Goal: Navigation & Orientation: Find specific page/section

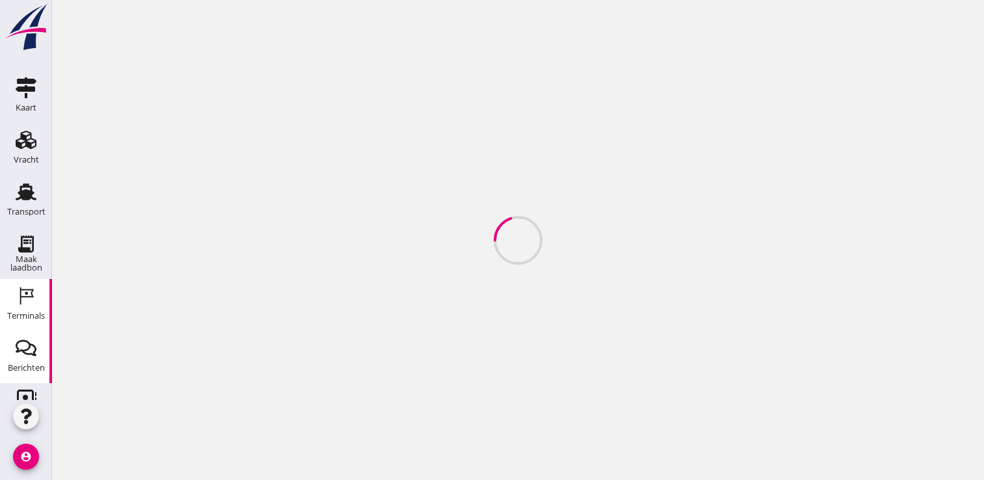
scroll to position [90, 0]
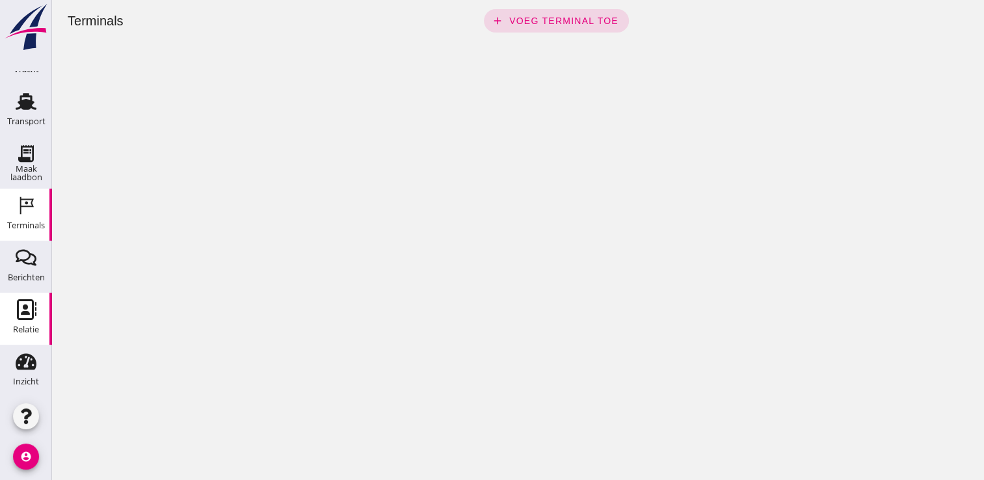
click at [23, 310] on icon "Relatie" at bounding box center [26, 309] width 21 height 21
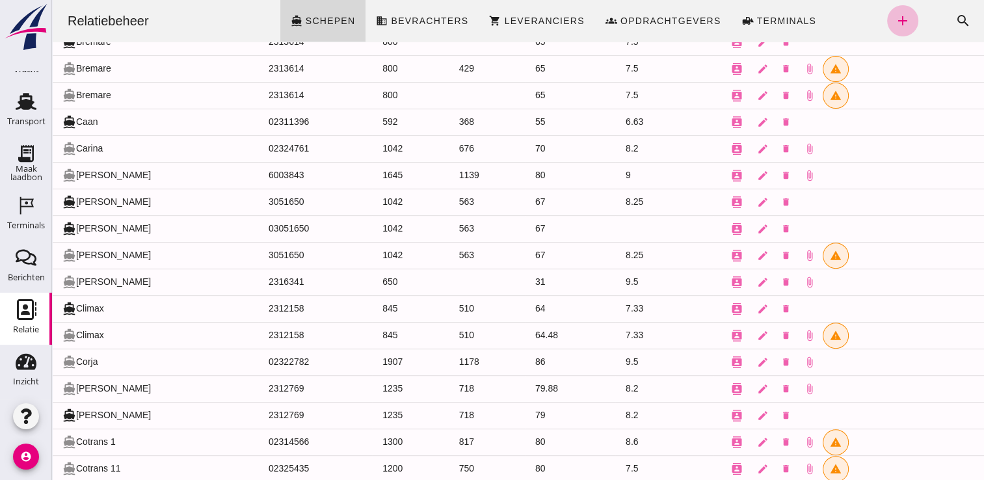
scroll to position [520, 0]
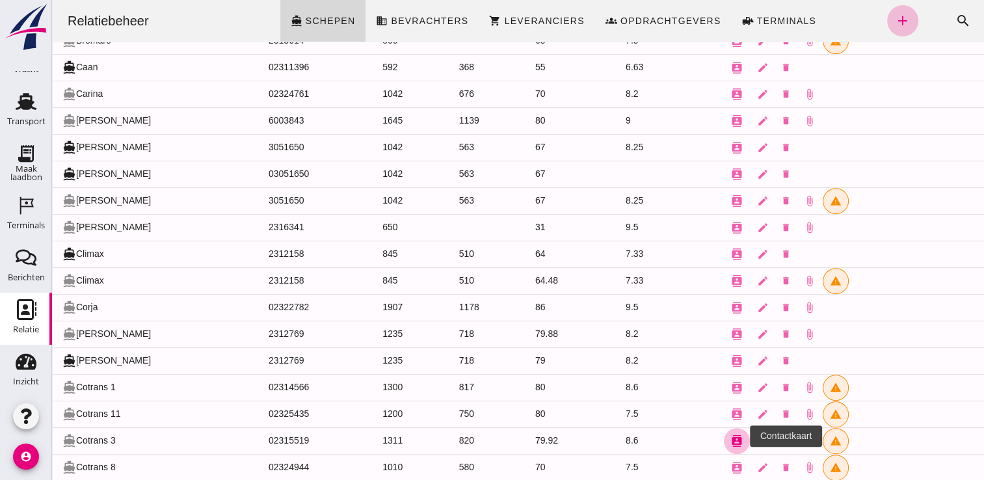
click at [731, 436] on icon "contacts" at bounding box center [737, 441] width 12 height 12
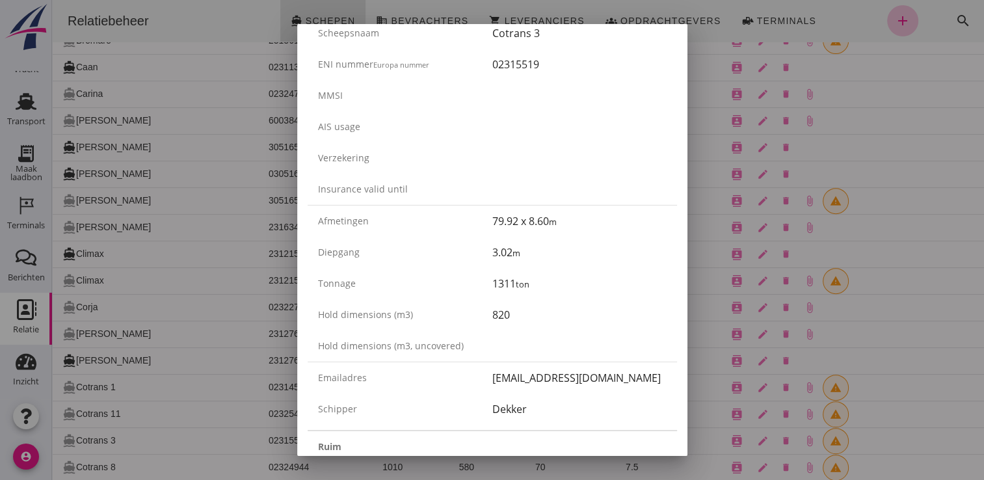
scroll to position [0, 0]
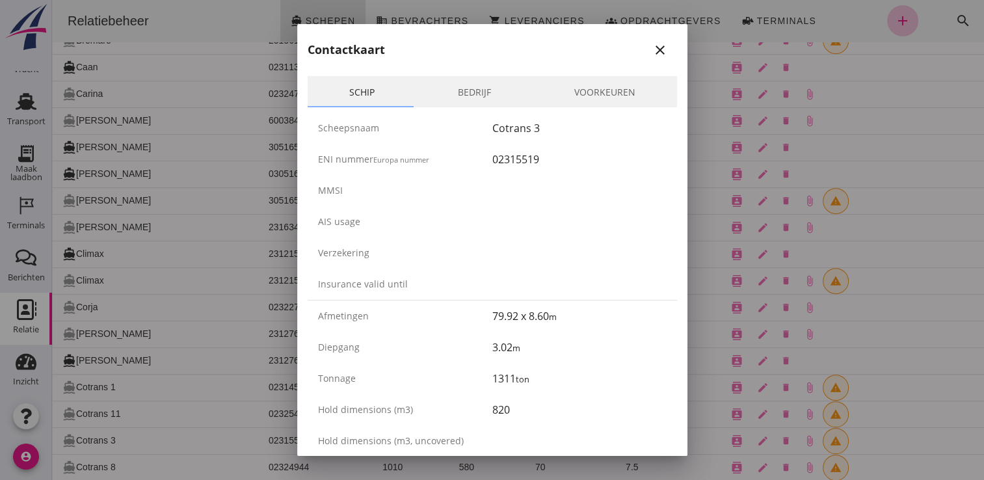
click at [658, 47] on div "close" at bounding box center [660, 50] width 23 height 16
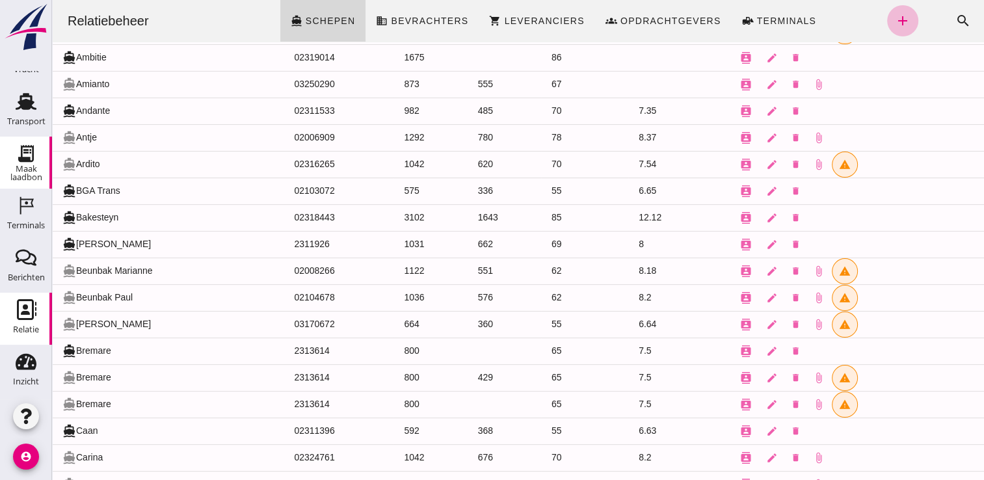
scroll to position [25, 0]
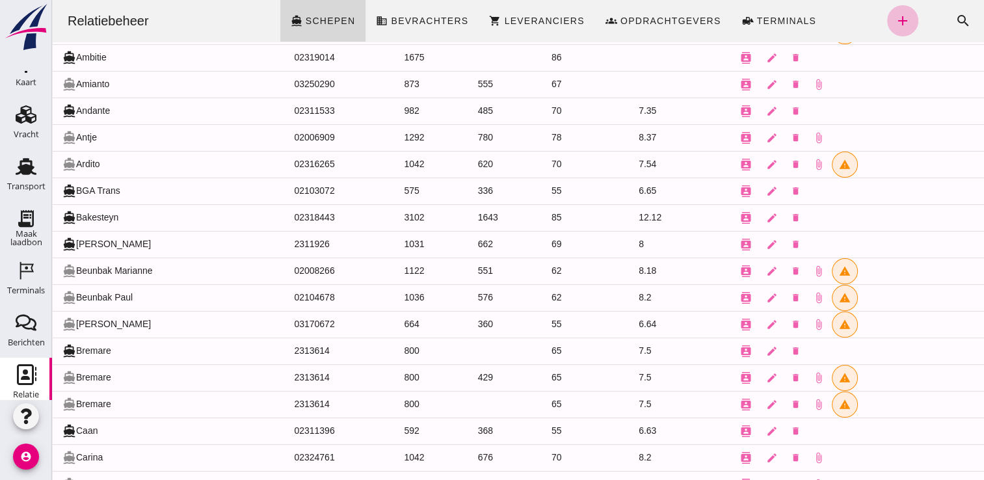
drag, startPoint x: 16, startPoint y: 157, endPoint x: 47, endPoint y: 161, distance: 32.1
click at [16, 157] on icon "Transport" at bounding box center [26, 166] width 21 height 21
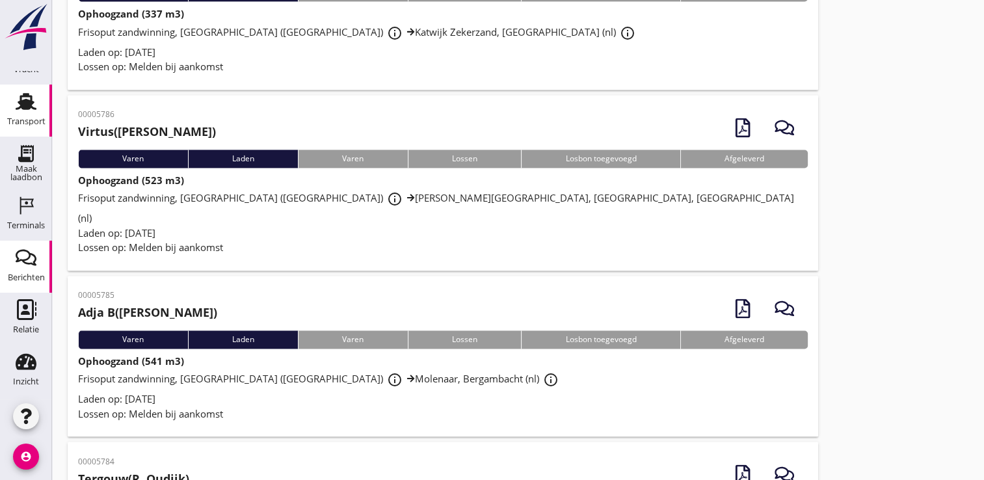
scroll to position [1920, 0]
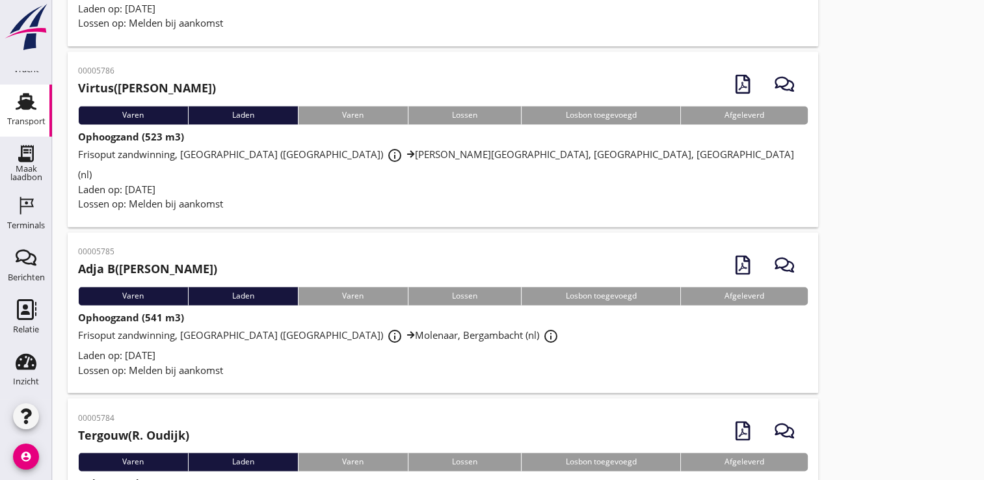
click at [19, 452] on icon "account_circle" at bounding box center [26, 457] width 26 height 26
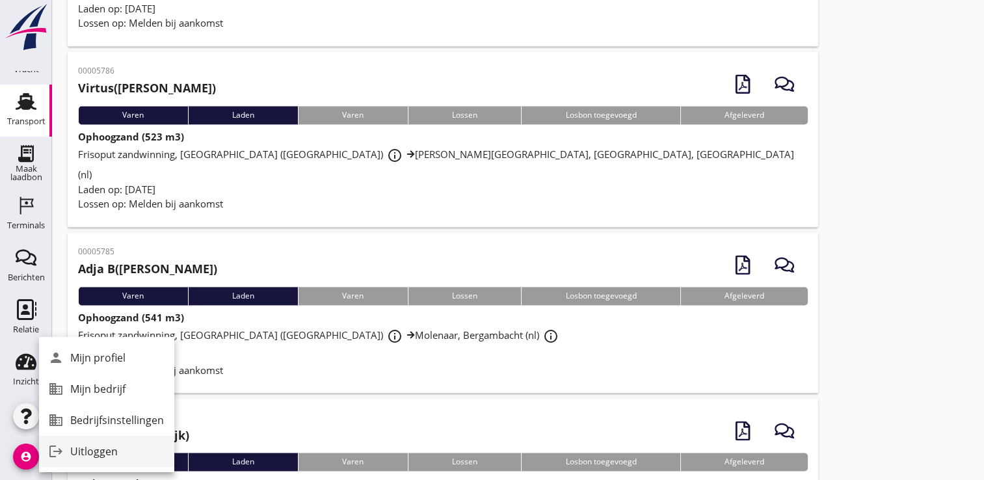
click at [83, 459] on div "Uitloggen" at bounding box center [117, 452] width 94 height 16
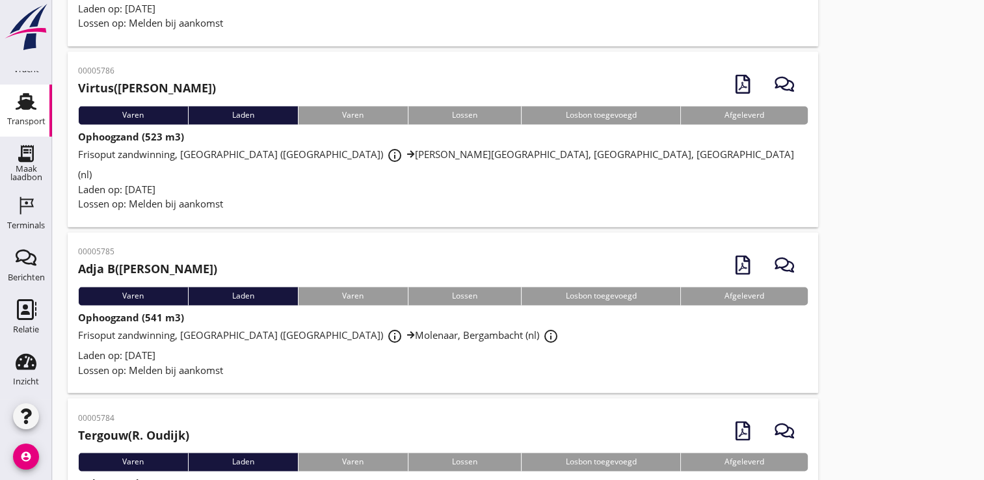
scroll to position [0, 0]
